Goal: Task Accomplishment & Management: Manage account settings

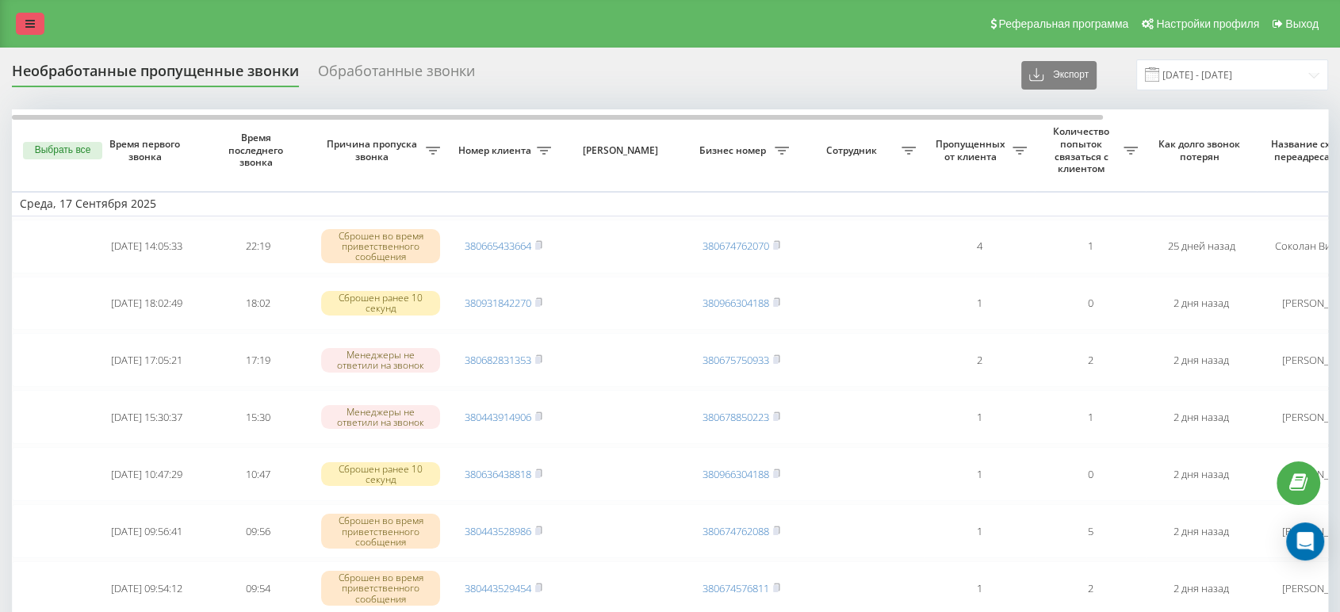
click at [25, 24] on icon at bounding box center [30, 23] width 10 height 11
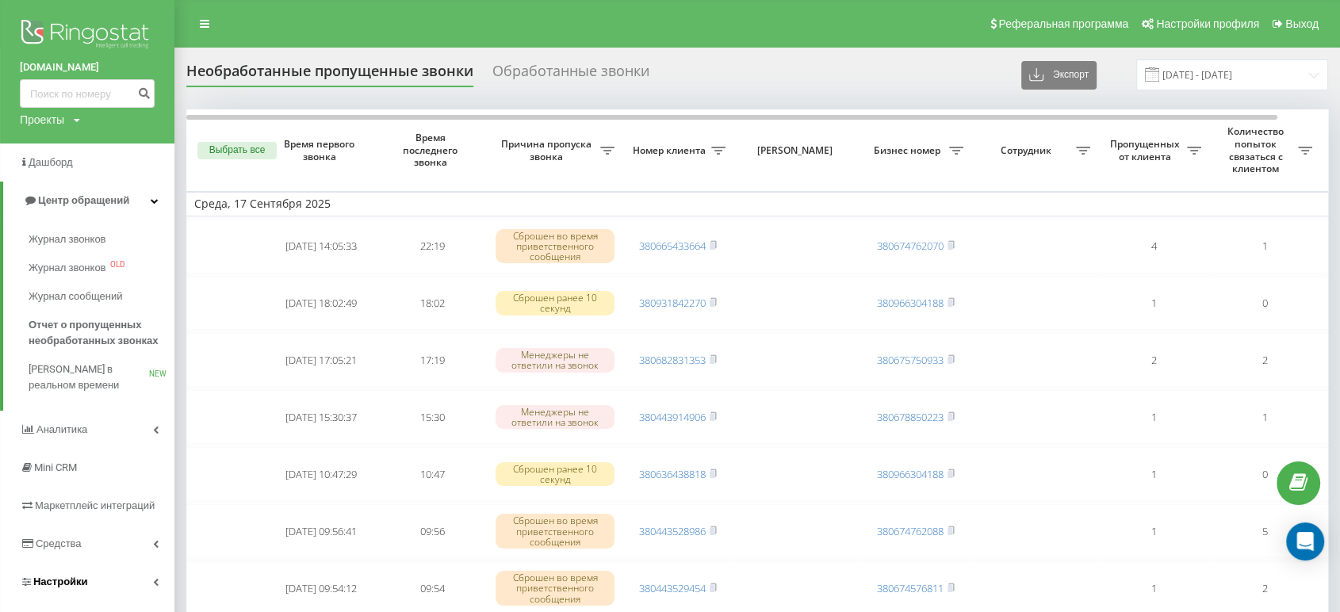
click at [146, 582] on link "Настройки" at bounding box center [87, 582] width 174 height 38
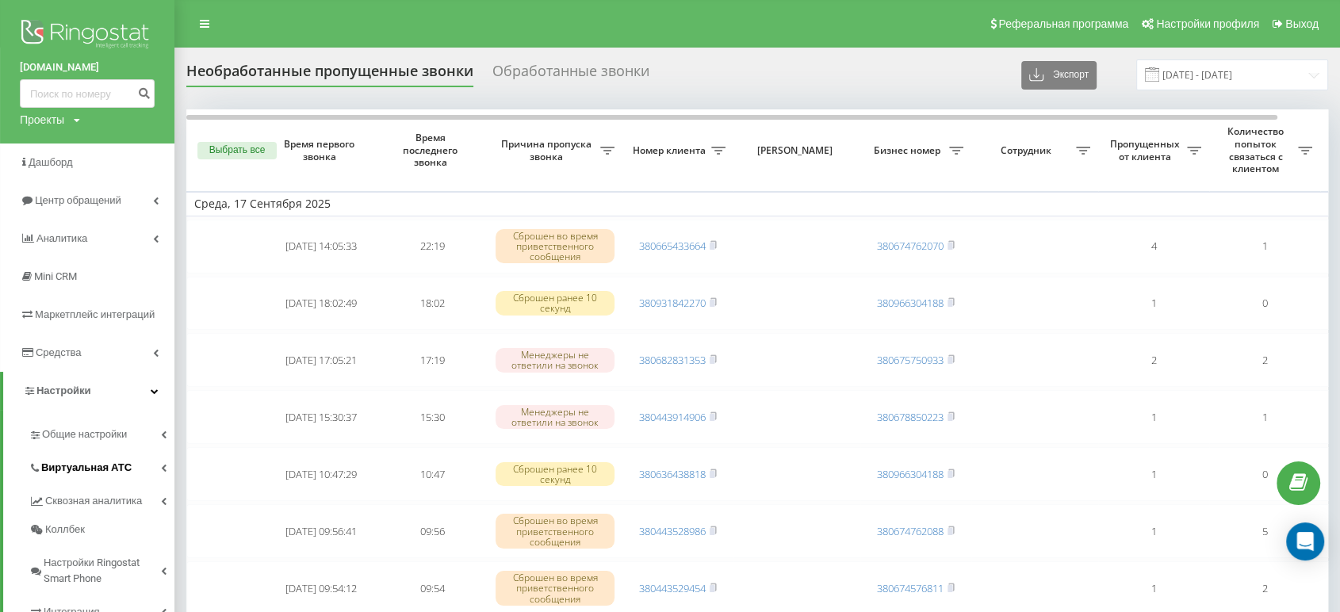
click at [128, 470] on link "Виртуальная АТС" at bounding box center [102, 465] width 146 height 33
click at [138, 553] on span "Подключение номеров" at bounding box center [107, 563] width 117 height 32
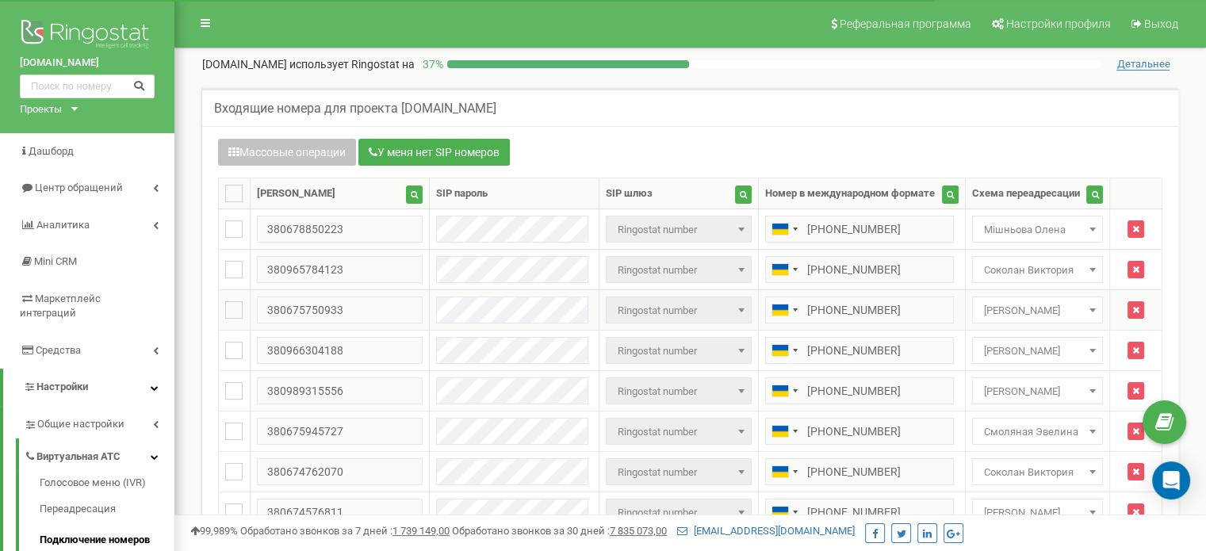
click at [1051, 309] on span "Василенко Ксения" at bounding box center [1038, 311] width 120 height 22
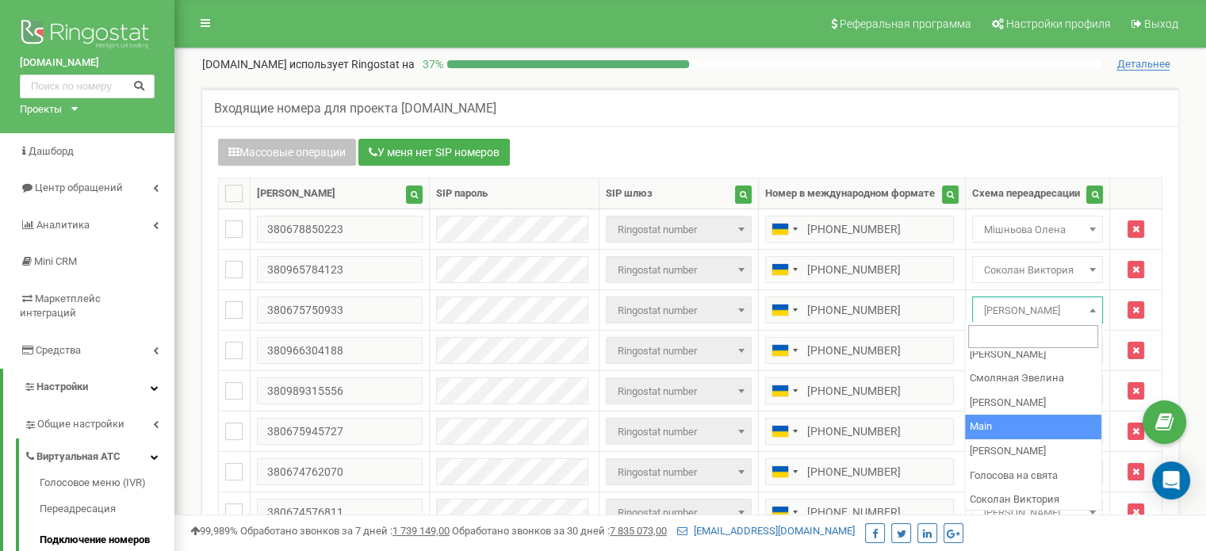
scroll to position [130, 0]
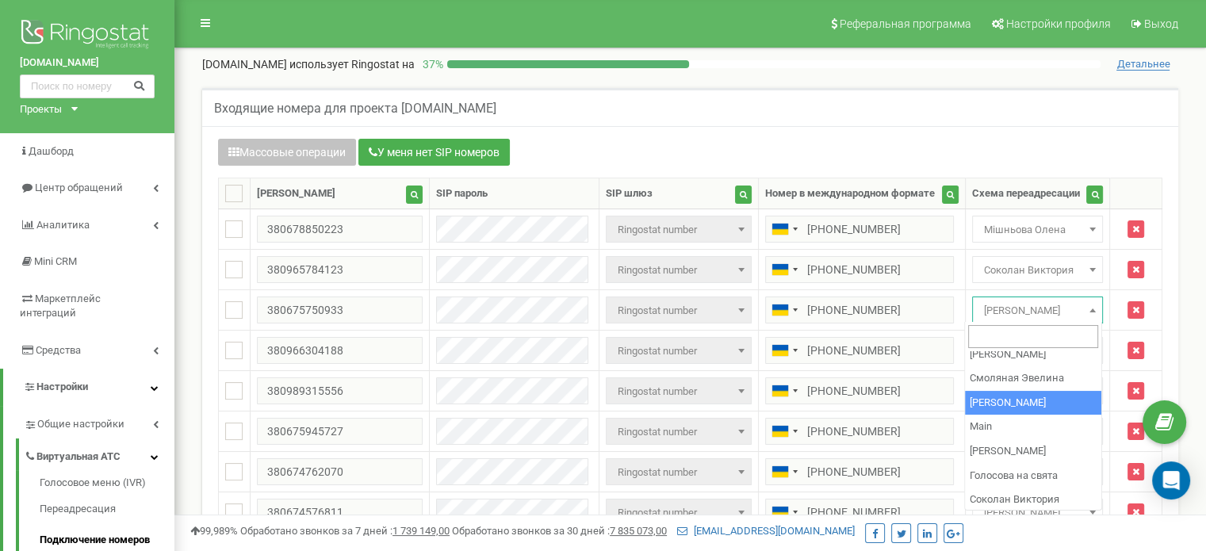
select select "72589"
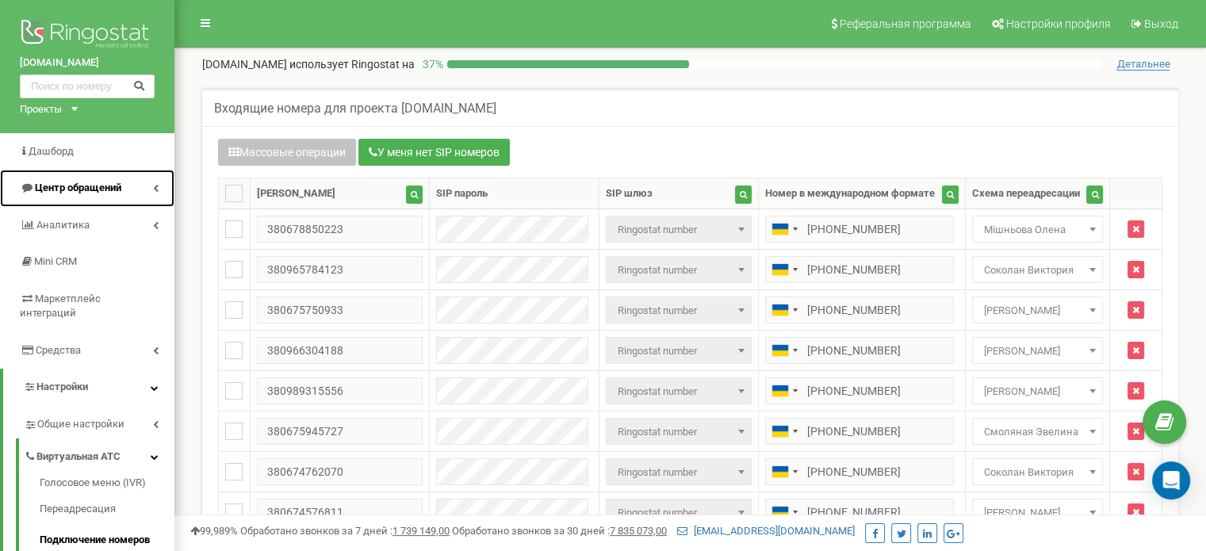
click at [87, 191] on span "Центр обращений" at bounding box center [78, 188] width 86 height 12
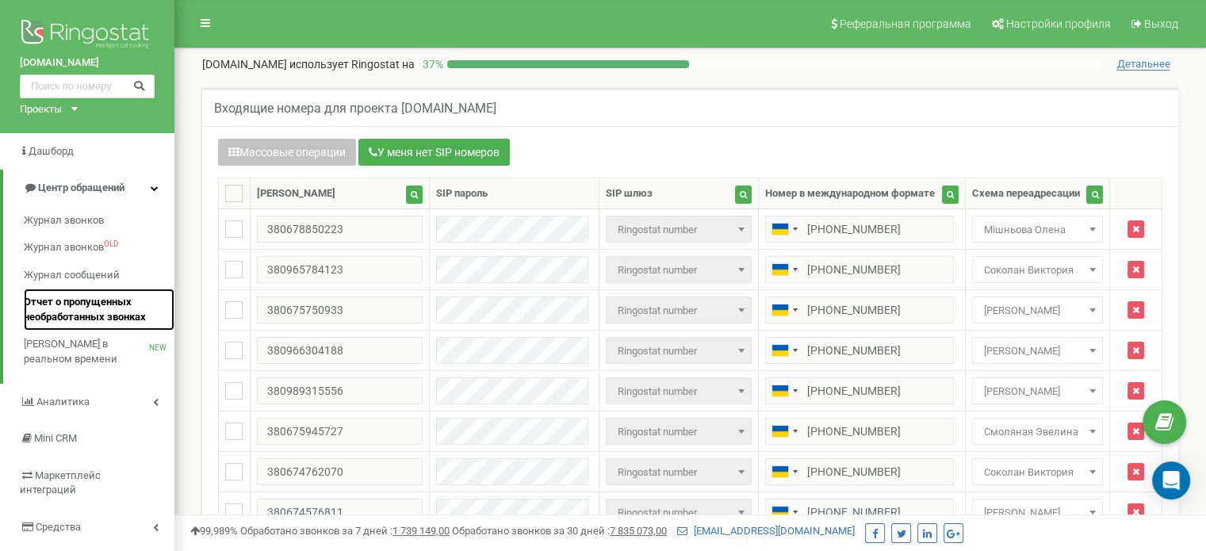
click at [86, 315] on span "Отчет о пропущенных необработанных звонках" at bounding box center [95, 309] width 143 height 29
drag, startPoint x: 615, startPoint y: 37, endPoint x: 534, endPoint y: 15, distance: 84.6
click at [536, 15] on nav "Реферальная программа Настройки профиля Выход" at bounding box center [690, 24] width 1032 height 48
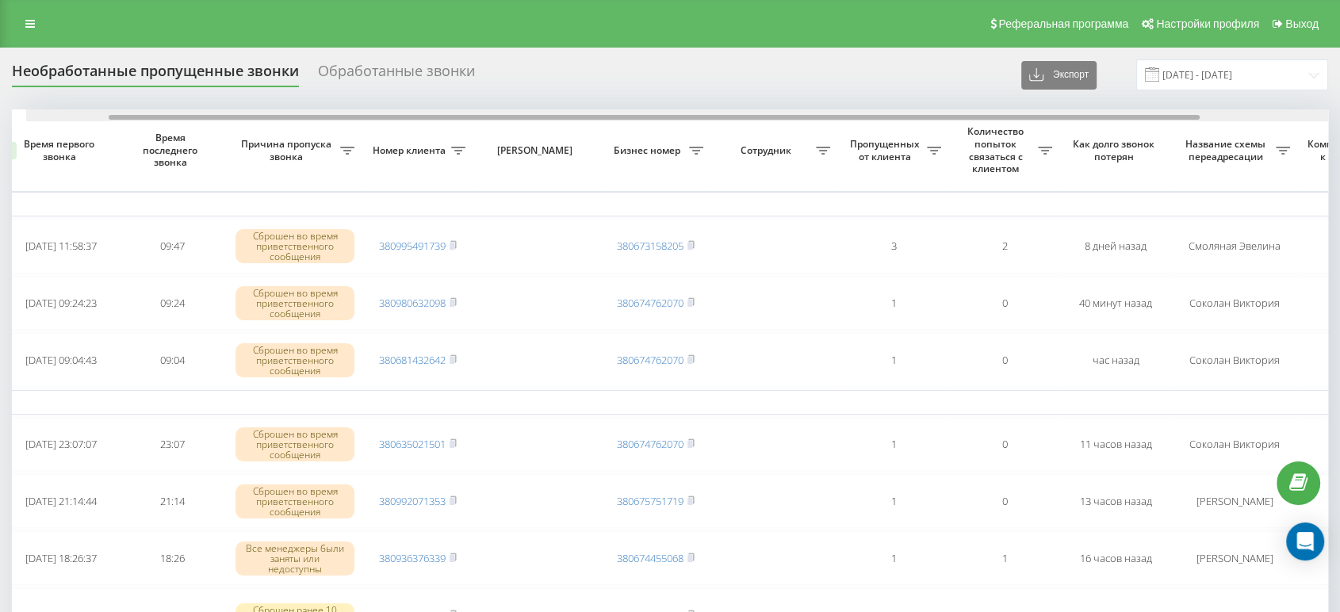
scroll to position [0, 101]
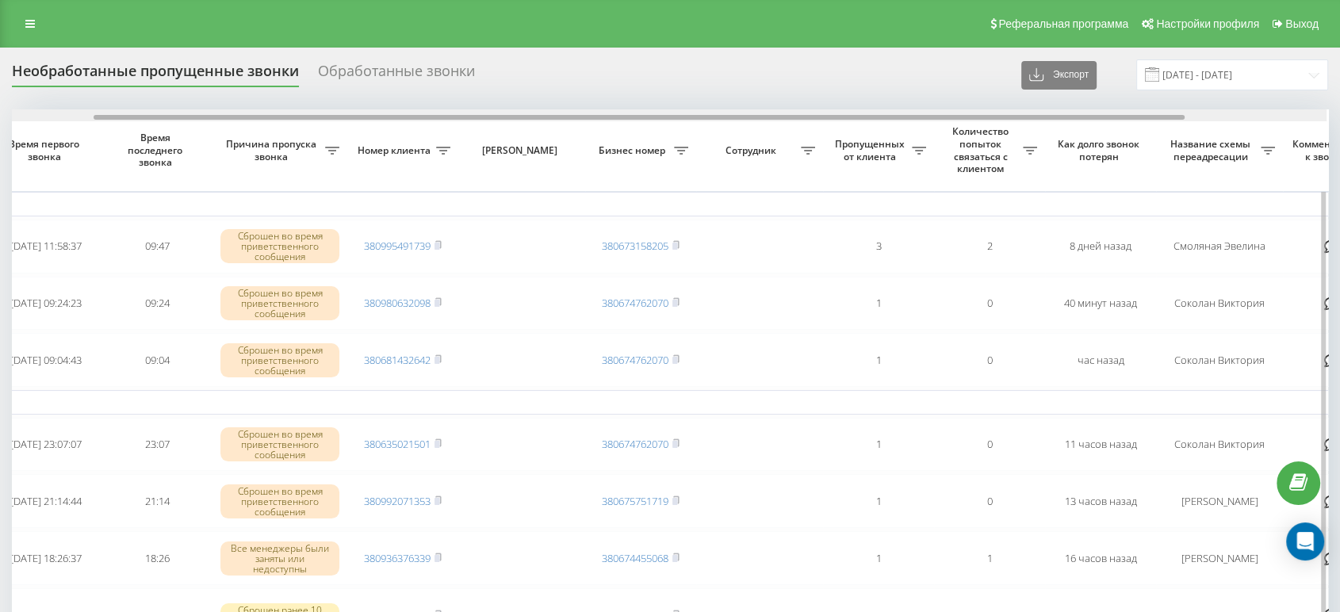
drag, startPoint x: 870, startPoint y: 115, endPoint x: 951, endPoint y: 120, distance: 81.0
click at [946, 121] on div at bounding box center [669, 115] width 1316 height 12
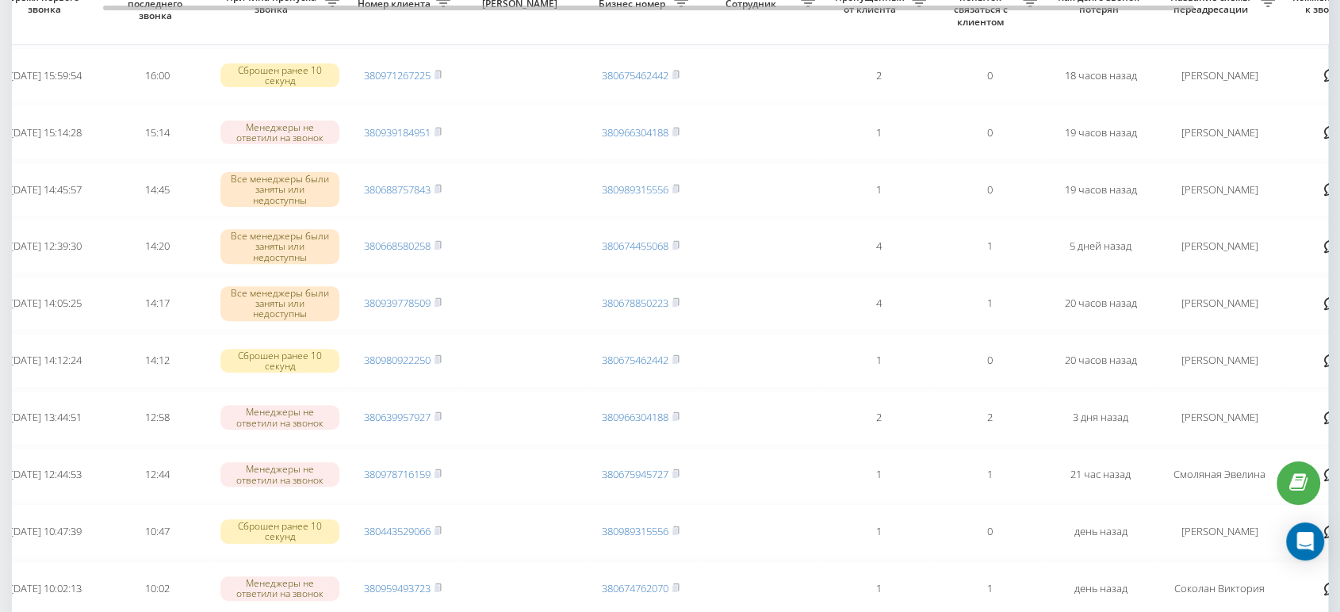
scroll to position [0, 0]
